Goal: Task Accomplishment & Management: Use online tool/utility

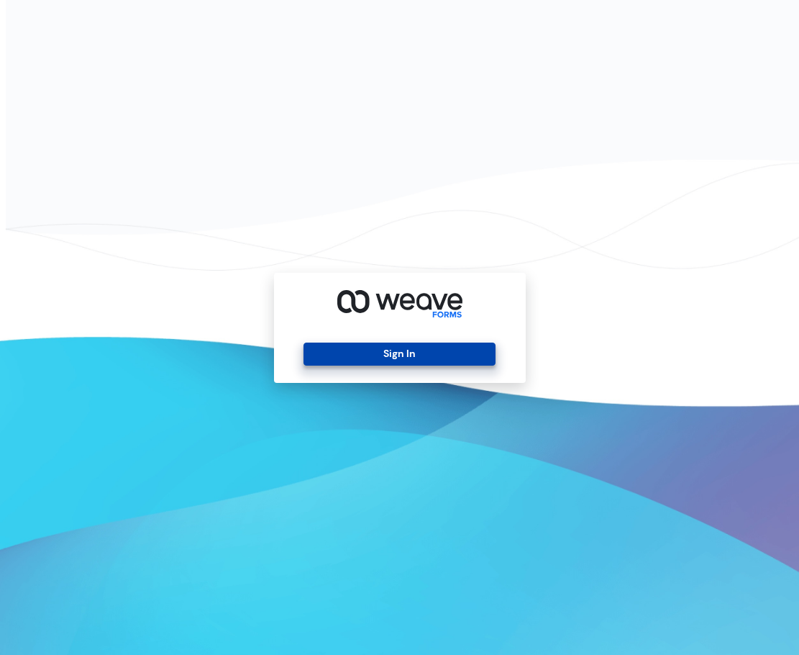
click at [417, 345] on button "Sign In" at bounding box center [400, 353] width 192 height 23
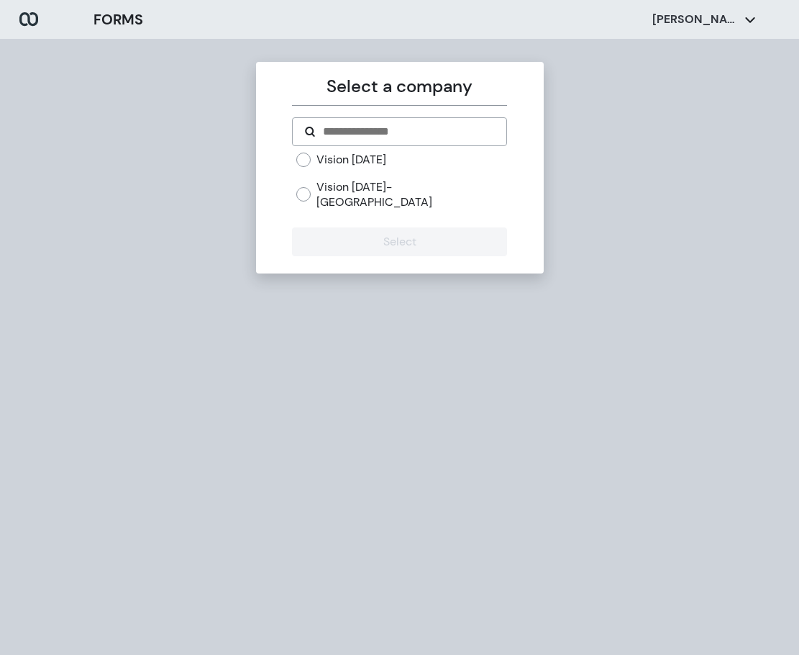
drag, startPoint x: 407, startPoint y: 180, endPoint x: 414, endPoint y: 186, distance: 9.7
click at [407, 181] on label "Vision [DATE]- [GEOGRAPHIC_DATA]" at bounding box center [412, 194] width 191 height 31
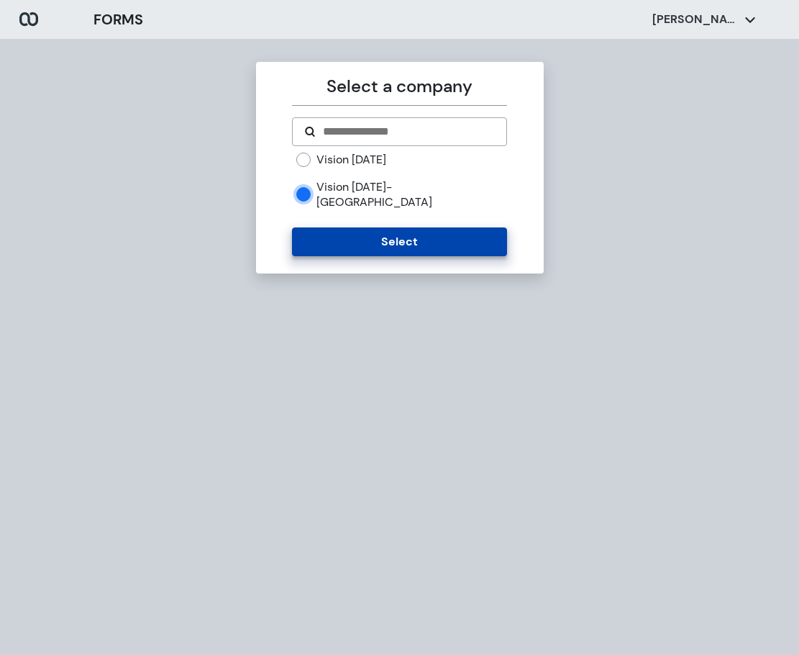
click at [391, 235] on button "Select" at bounding box center [399, 241] width 215 height 29
